Goal: Transaction & Acquisition: Purchase product/service

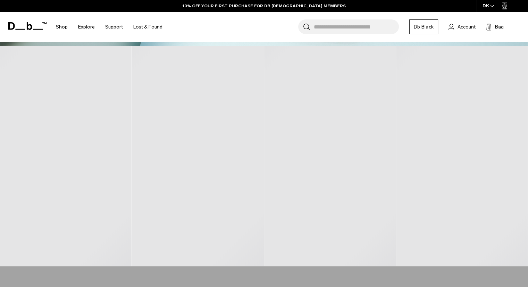
scroll to position [267, 0]
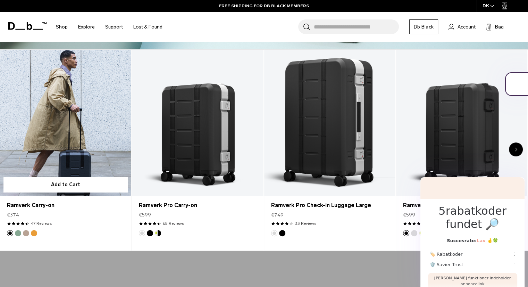
click at [74, 130] on link "Ramverk Carry-on" at bounding box center [65, 123] width 131 height 146
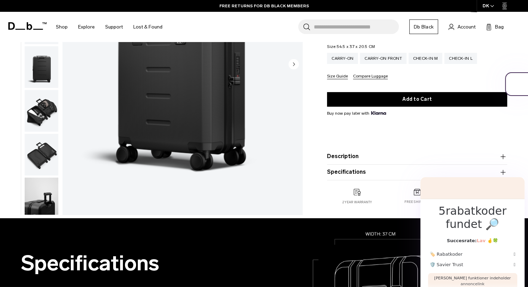
scroll to position [135, 0]
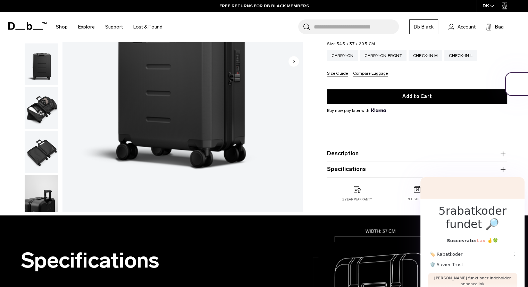
click at [48, 146] on img "button" at bounding box center [42, 152] width 34 height 42
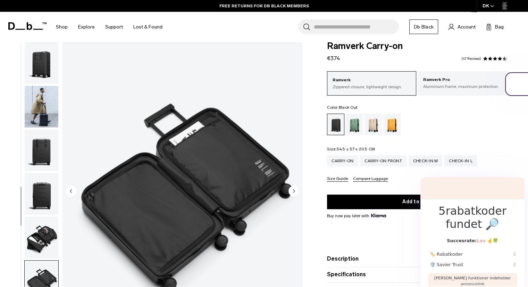
scroll to position [0, 0]
